Goal: Task Accomplishment & Management: Manage account settings

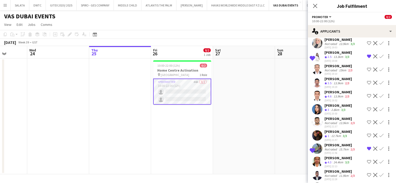
scroll to position [458, 0]
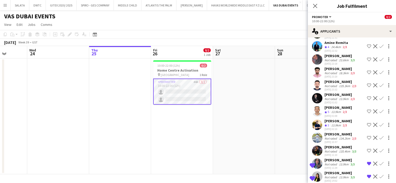
click at [317, 172] on app-user-avatar at bounding box center [317, 177] width 10 height 10
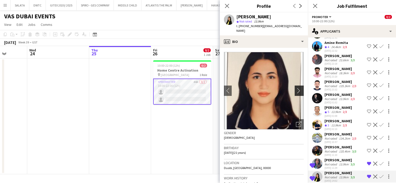
click at [296, 88] on app-icon "chevron-right" at bounding box center [300, 90] width 8 height 5
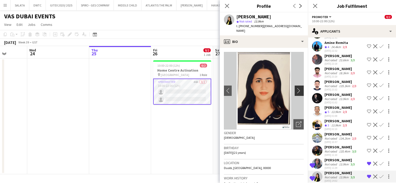
click at [296, 88] on app-icon "chevron-right" at bounding box center [300, 90] width 8 height 5
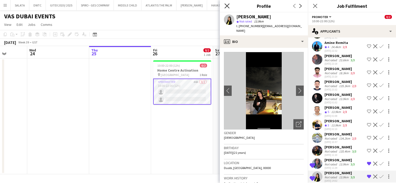
click at [227, 8] on icon "Close pop-in" at bounding box center [226, 5] width 5 height 5
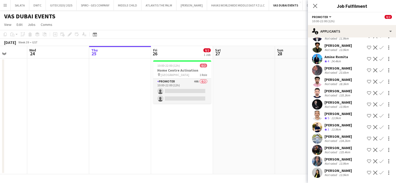
scroll to position [0, 0]
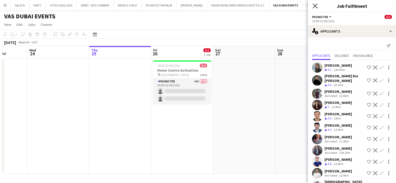
click at [314, 6] on icon "Close pop-in" at bounding box center [315, 5] width 5 height 5
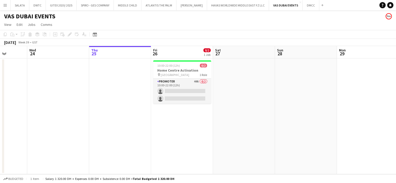
click at [217, 23] on app-page-menu "View Day view expanded Day view collapsed Month view Date picker Jump to [DATE]…" at bounding box center [198, 25] width 396 height 10
click at [191, 49] on app-board-header-date "Fri 26 0/2 1 Job" at bounding box center [182, 52] width 62 height 12
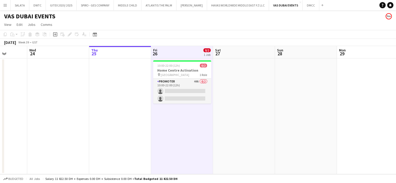
click at [188, 36] on app-toolbar "Copy Paste Paste Ctrl+V Paste with crew Ctrl+Shift+V Paste linked Job [GEOGRAPH…" at bounding box center [198, 34] width 396 height 9
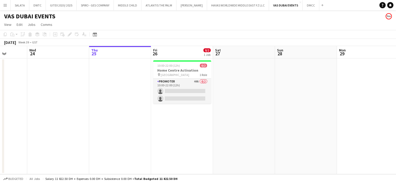
click at [187, 43] on div "[DATE] Week 39 • GST" at bounding box center [198, 42] width 396 height 7
click at [126, 6] on button "MIDDLE CHILD Close" at bounding box center [128, 5] width 28 height 10
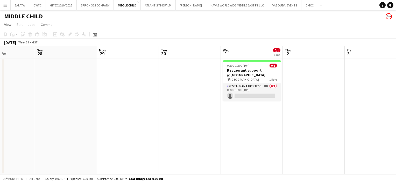
scroll to position [0, 220]
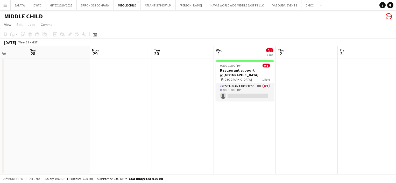
drag, startPoint x: 359, startPoint y: 85, endPoint x: 139, endPoint y: 98, distance: 220.2
click at [139, 98] on app-calendar-viewport "Wed 24 Thu 25 Fri 26 Sat 27 Sun 28 Mon 29 Tue 30 Wed 1 0/1 1 Job Thu 2 Fri 3 Sa…" at bounding box center [198, 110] width 396 height 129
click at [256, 86] on app-card-role "Restaurant Hostess 18A 0/1 09:00-19:00 (10h) single-neutral-actions" at bounding box center [245, 92] width 58 height 18
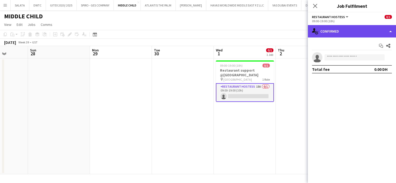
click at [329, 33] on div "single-neutral-actions-check-2 Confirmed" at bounding box center [352, 31] width 88 height 12
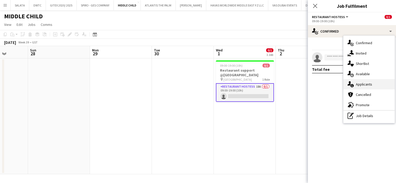
click at [357, 82] on span "Applicants" at bounding box center [364, 84] width 16 height 5
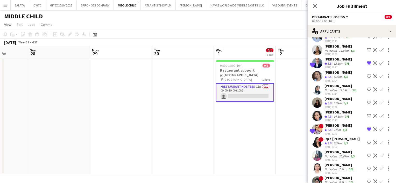
scroll to position [0, 0]
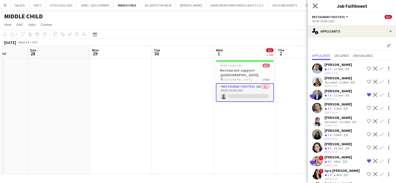
click at [315, 6] on icon at bounding box center [315, 5] width 5 height 5
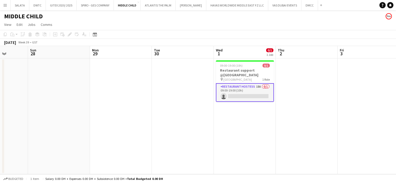
click at [250, 36] on app-toolbar "Copy Paste Paste Ctrl+V Paste with crew Ctrl+Shift+V Paste linked Job [GEOGRAPH…" at bounding box center [198, 34] width 396 height 9
